Goal: Find contact information: Obtain details needed to contact an individual or organization

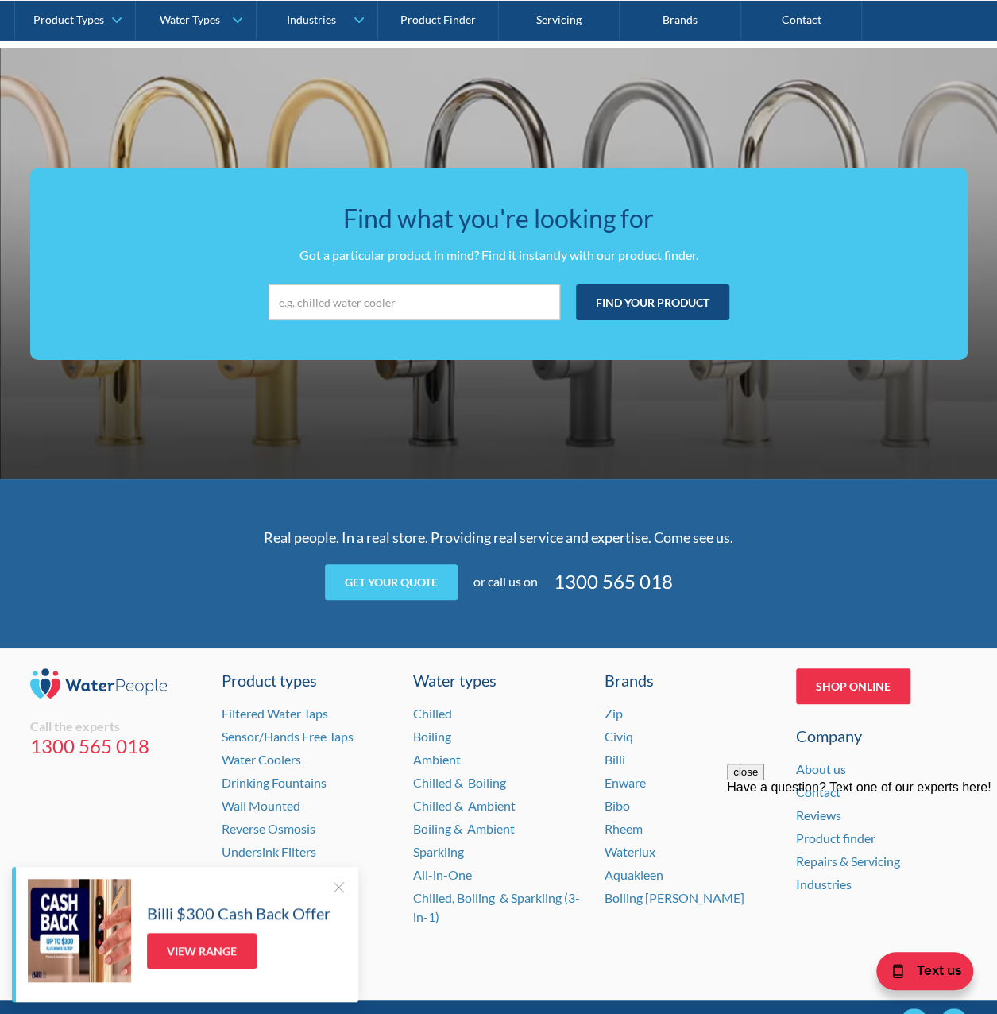
scroll to position [2891, 0]
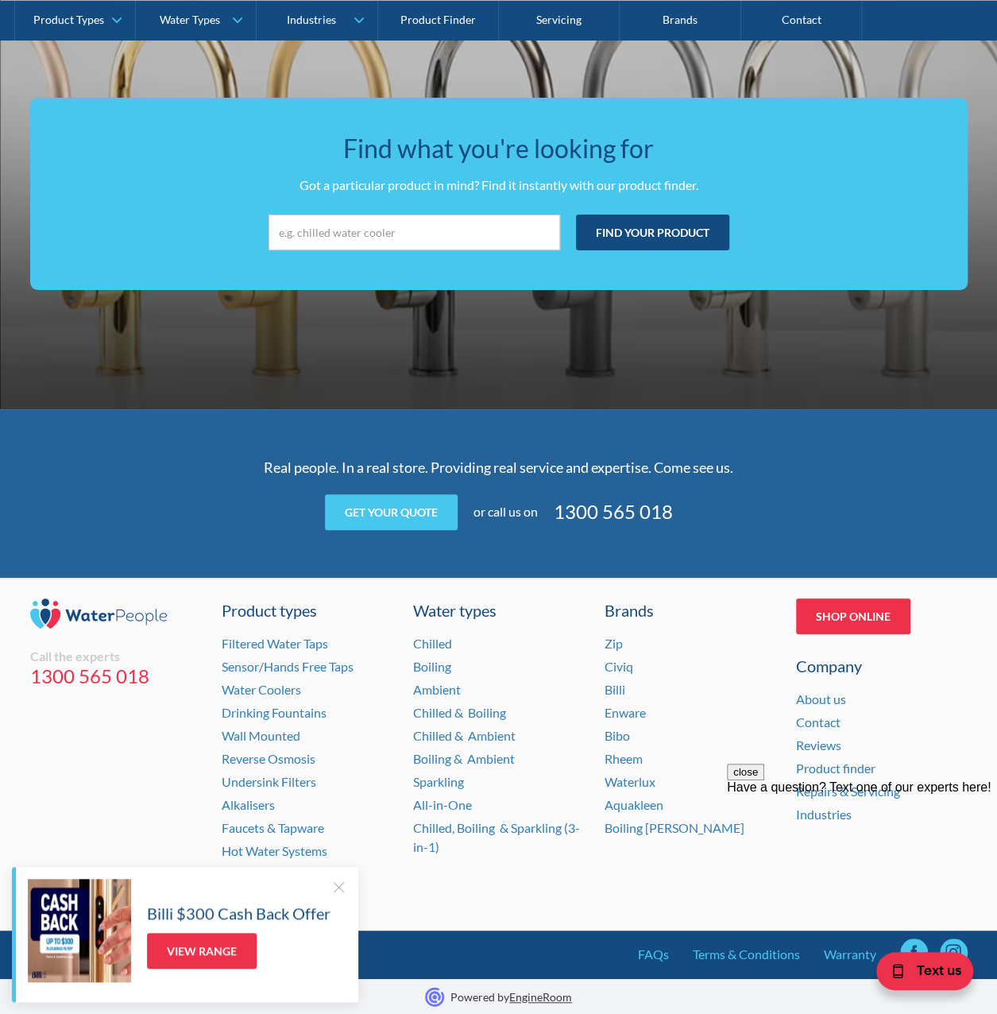
click at [326, 889] on div "Billi $300 Cash Back Offer View Range" at bounding box center [238, 930] width 183 height 91
click at [336, 886] on div at bounding box center [338, 887] width 16 height 16
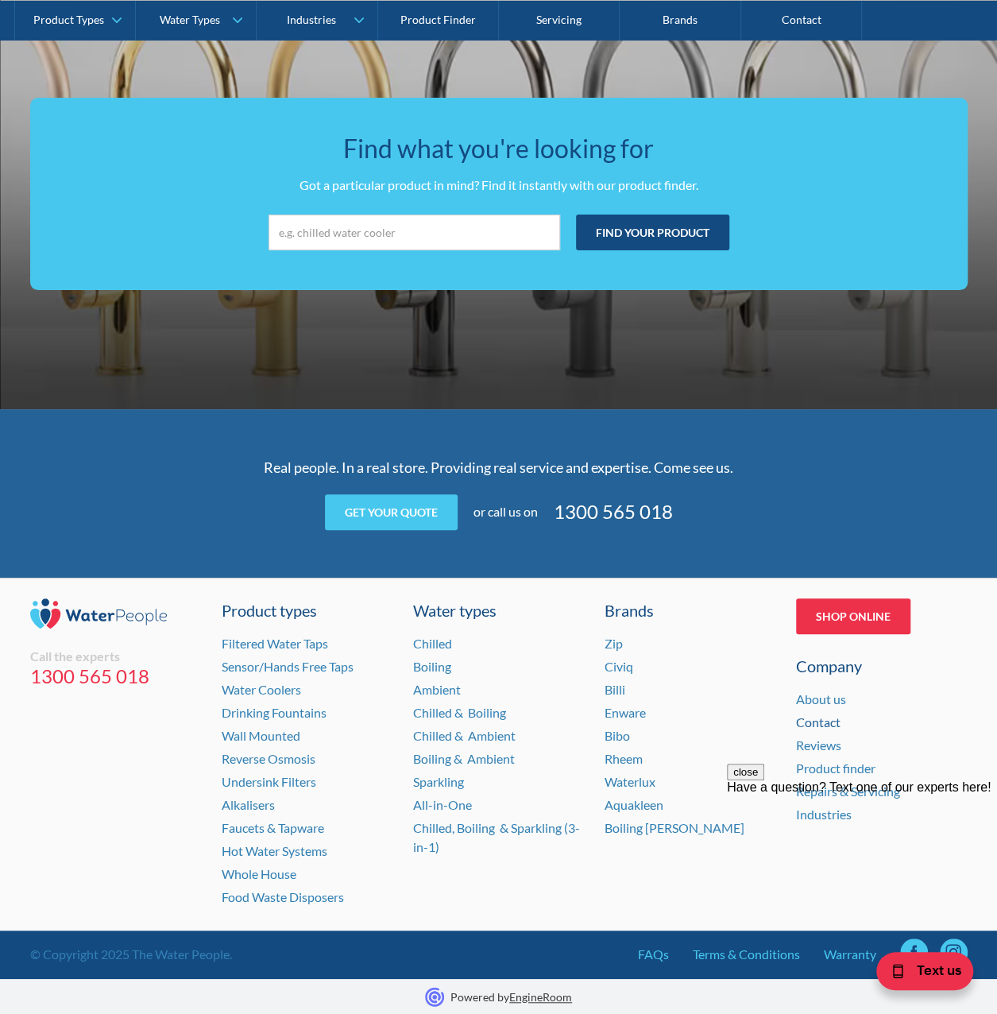
click at [828, 719] on link "Contact" at bounding box center [818, 721] width 44 height 15
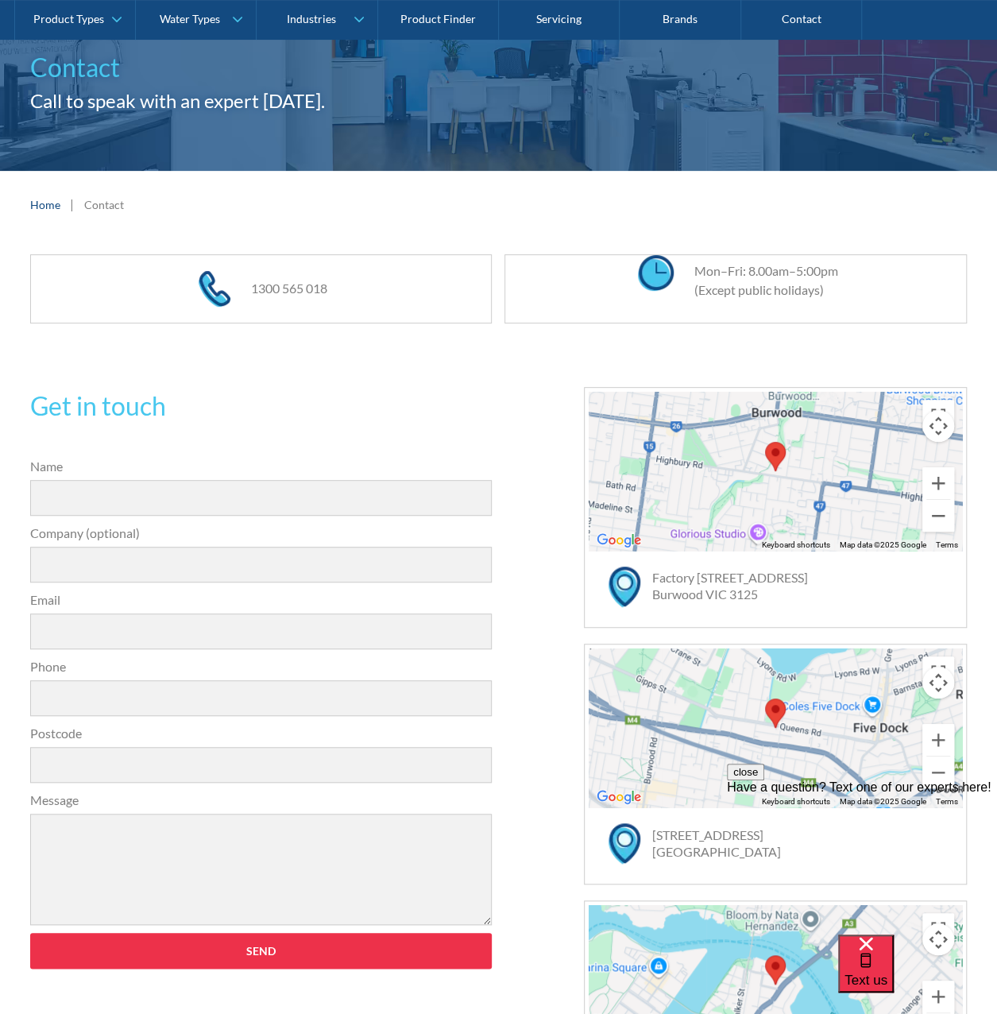
scroll to position [318, 0]
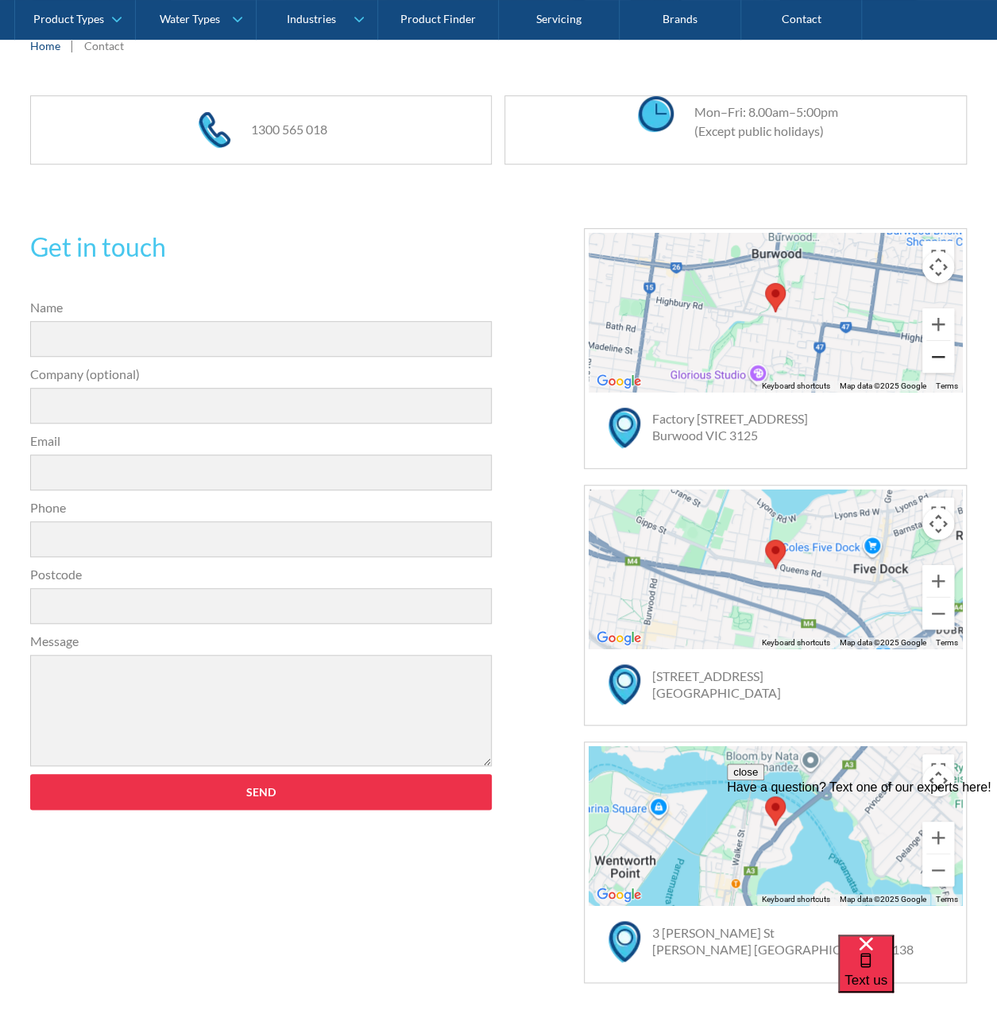
click at [943, 362] on button "Zoom out" at bounding box center [938, 357] width 32 height 32
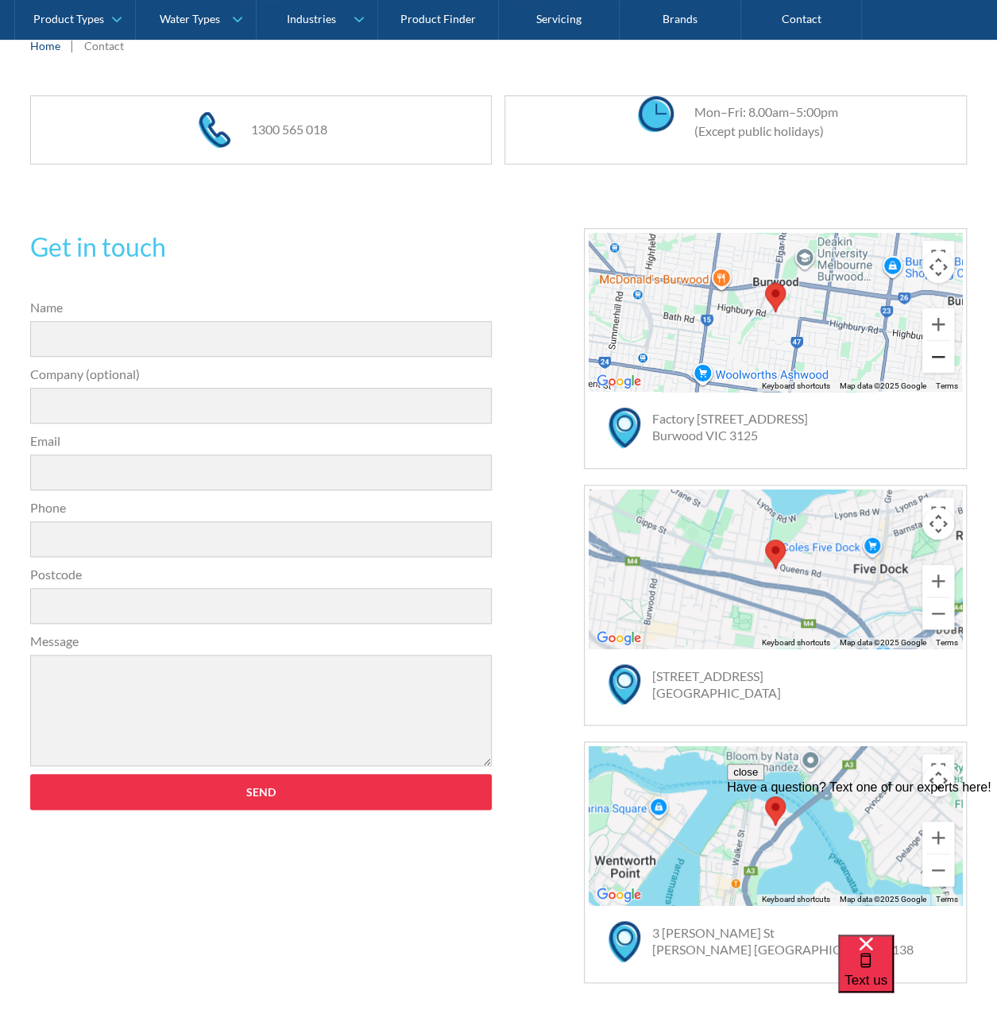
click at [943, 362] on button "Zoom out" at bounding box center [938, 357] width 32 height 32
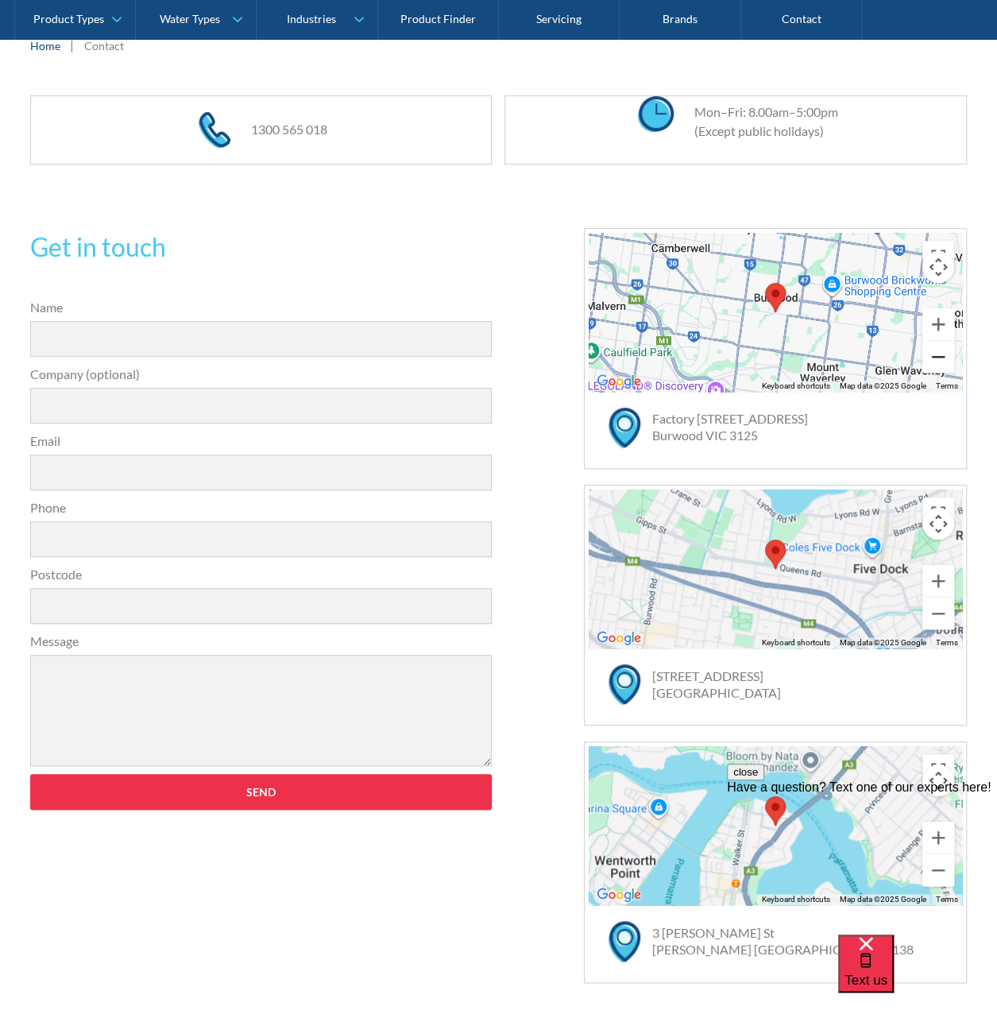
click at [943, 362] on button "Zoom out" at bounding box center [938, 357] width 32 height 32
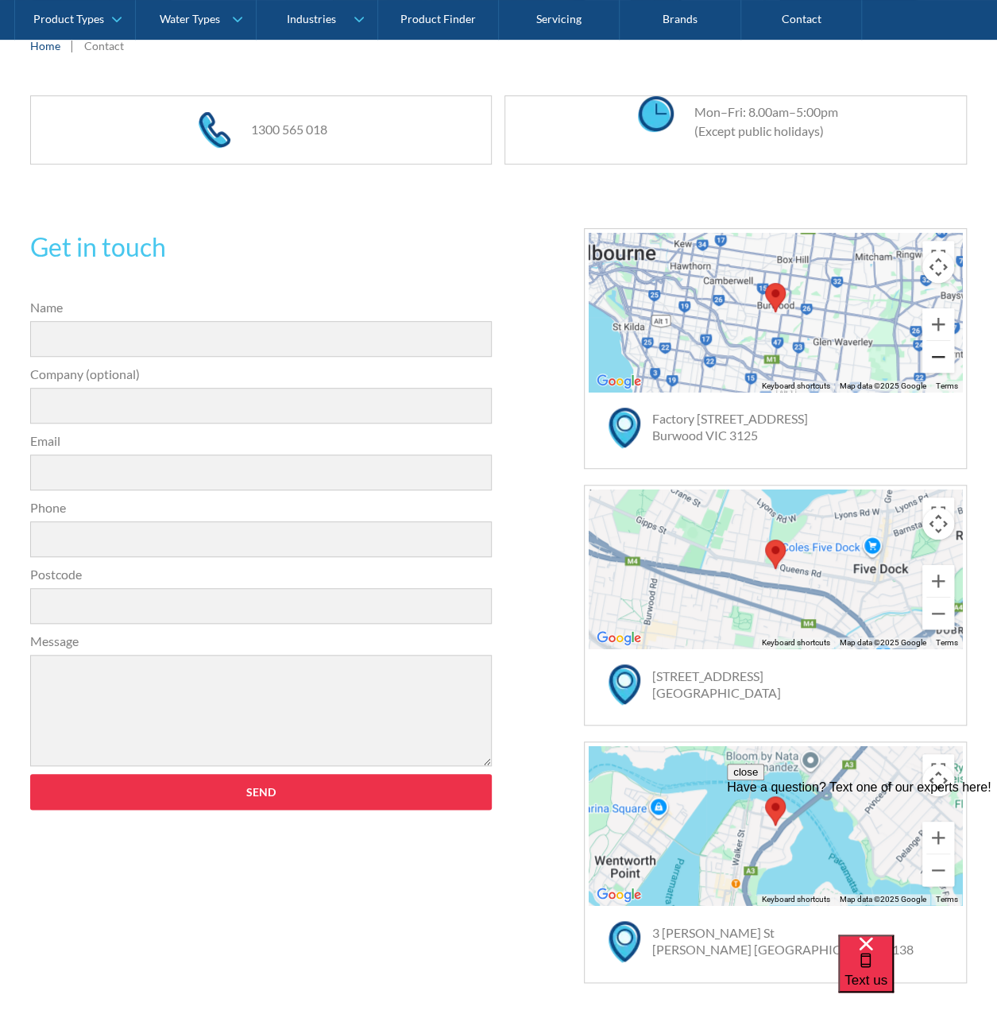
click at [943, 362] on button "Zoom out" at bounding box center [938, 357] width 32 height 32
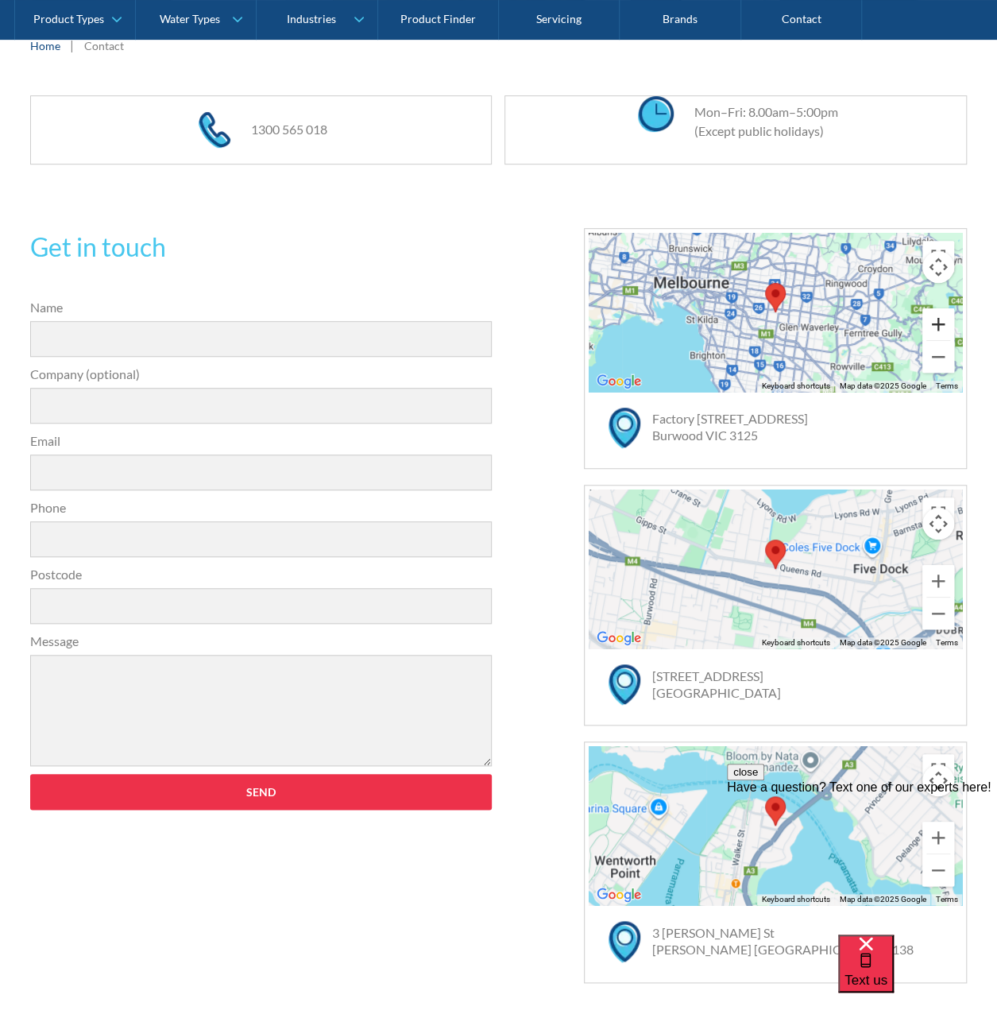
click at [942, 311] on button "Zoom in" at bounding box center [938, 324] width 32 height 32
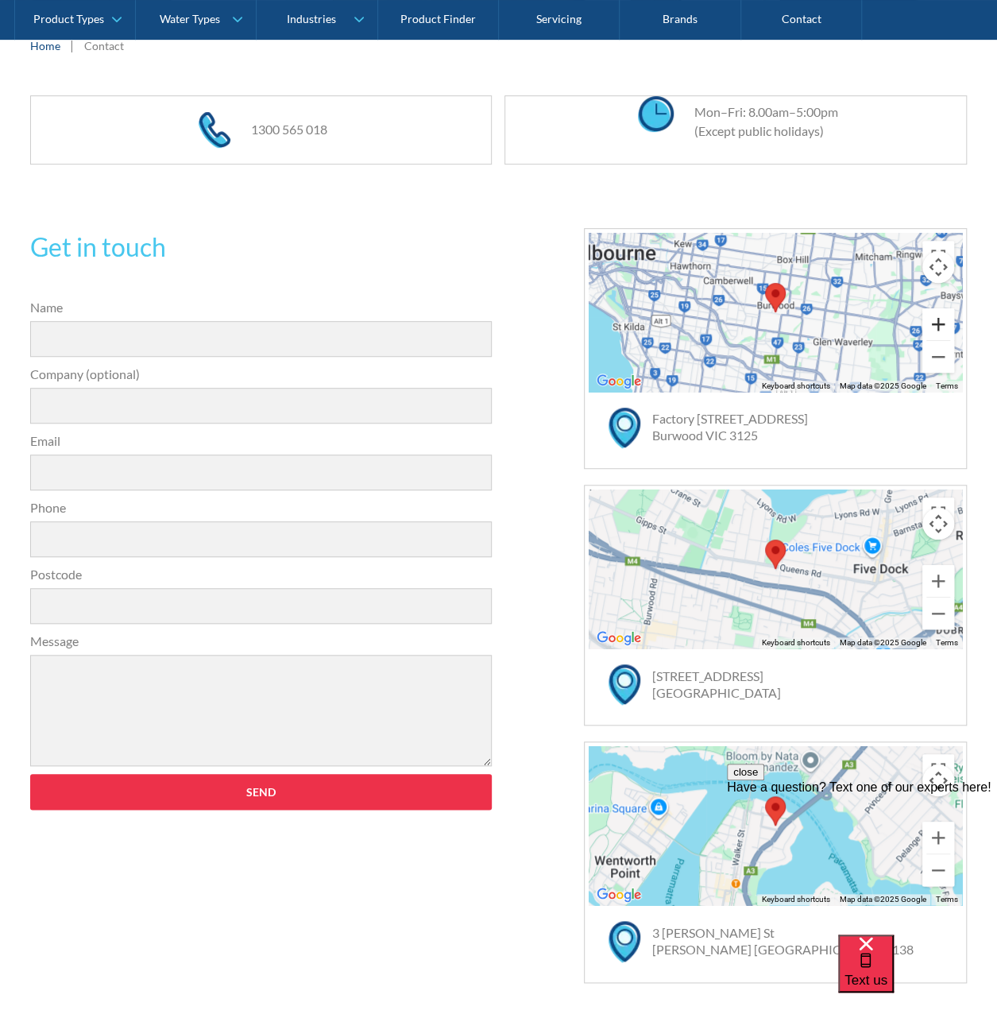
click at [942, 311] on button "Zoom in" at bounding box center [938, 324] width 32 height 32
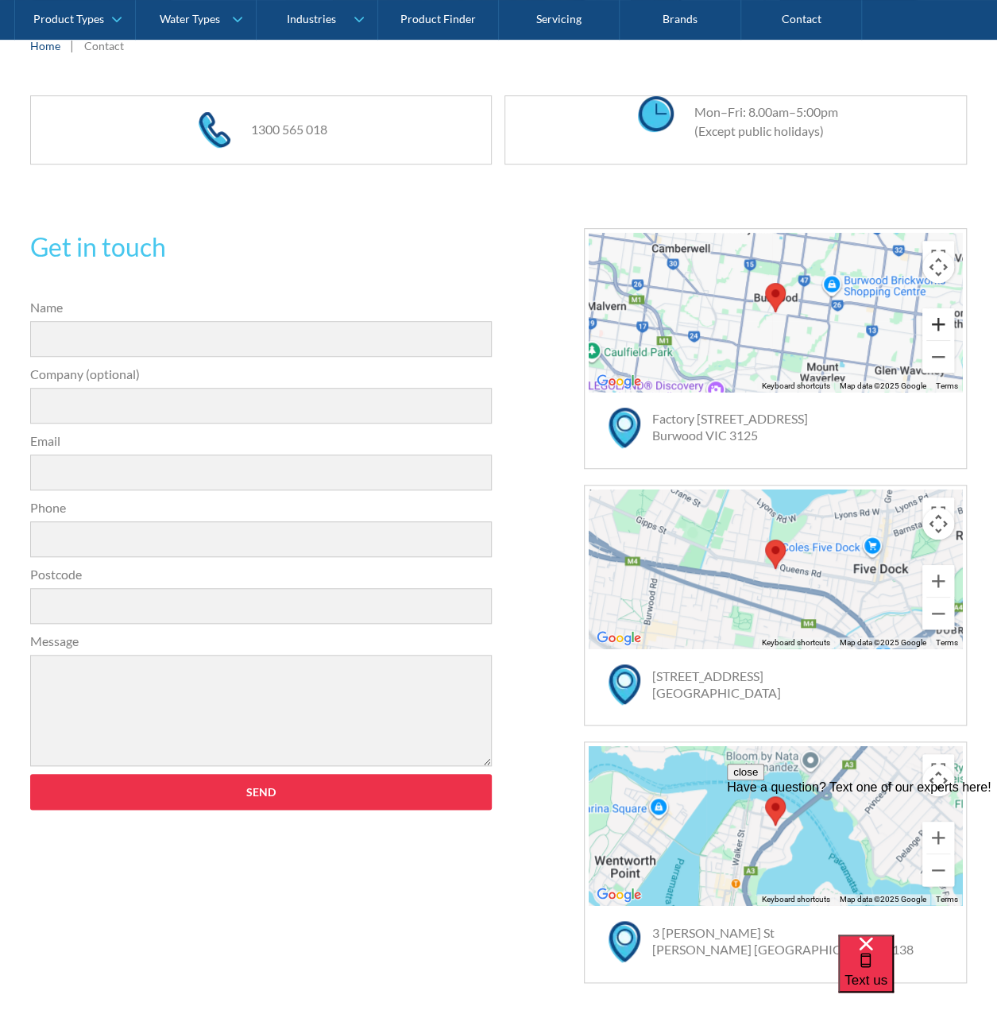
click at [942, 311] on button "Zoom in" at bounding box center [938, 324] width 32 height 32
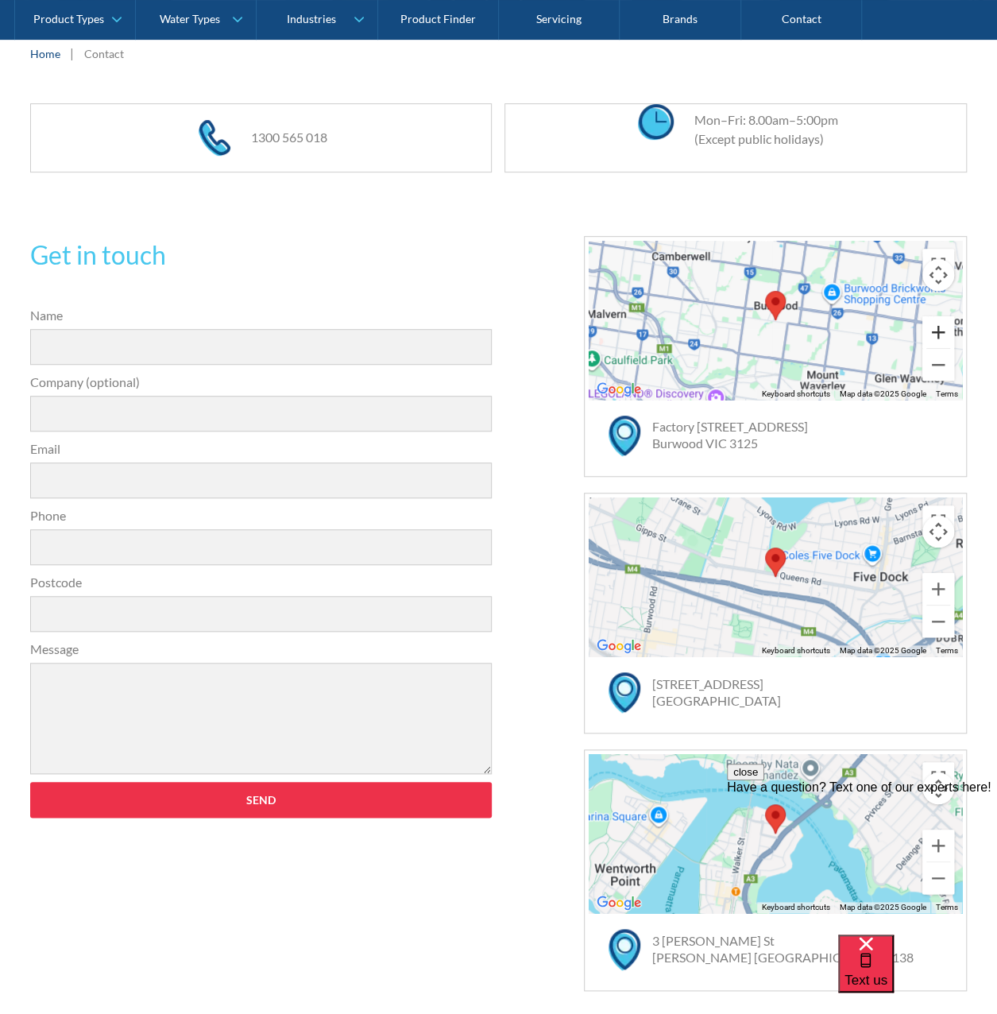
scroll to position [159, 0]
